Goal: Information Seeking & Learning: Learn about a topic

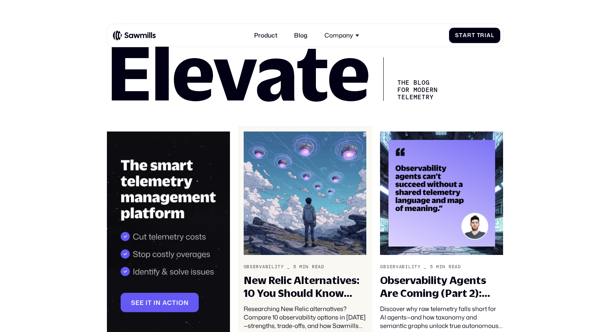
scroll to position [124, 0]
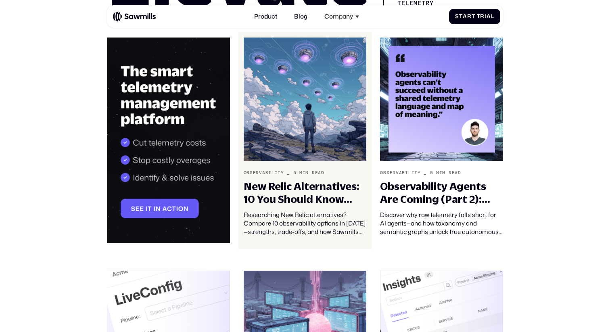
click at [300, 140] on img at bounding box center [305, 99] width 123 height 123
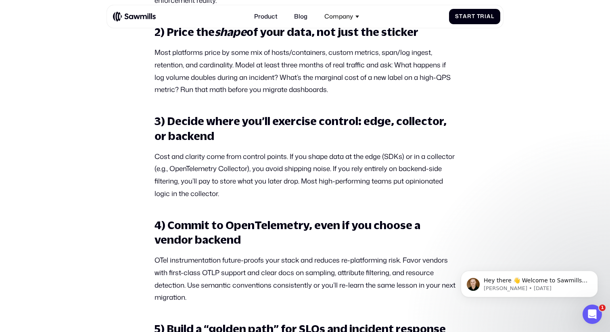
scroll to position [2094, 0]
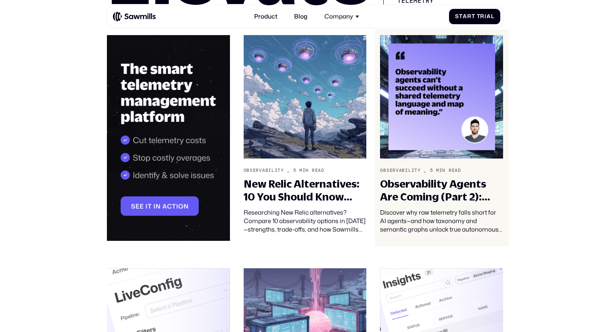
scroll to position [124, 0]
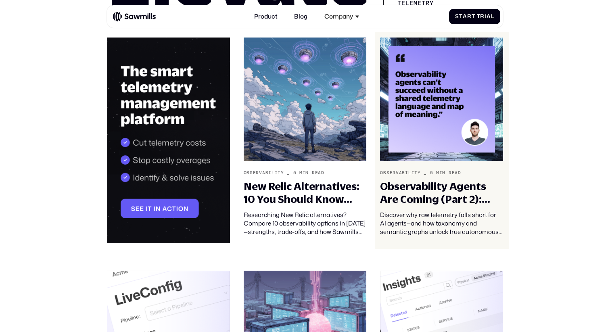
click at [427, 193] on div "Observability Agents Are Coming (Part 2): Telemetry Taxonomy and Semantics – Th…" at bounding box center [441, 192] width 123 height 25
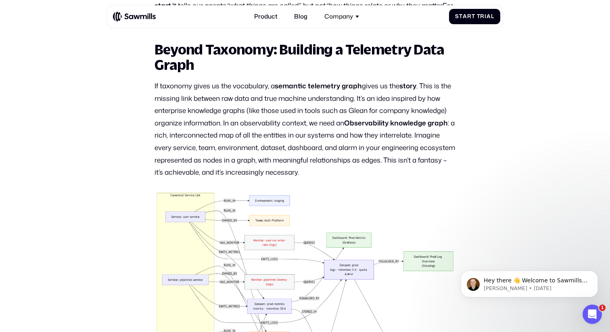
scroll to position [1010, 0]
